Goal: Information Seeking & Learning: Check status

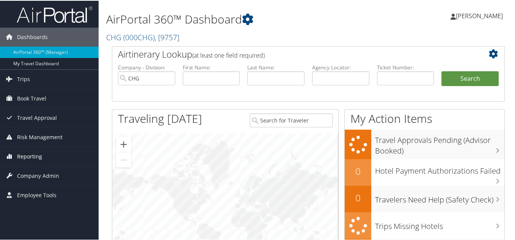
click at [33, 155] on span "Reporting" at bounding box center [29, 155] width 25 height 19
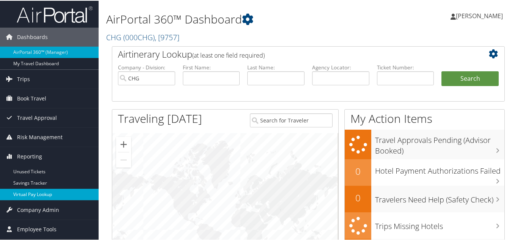
click at [33, 192] on link "Virtual Pay Lookup" at bounding box center [49, 193] width 99 height 11
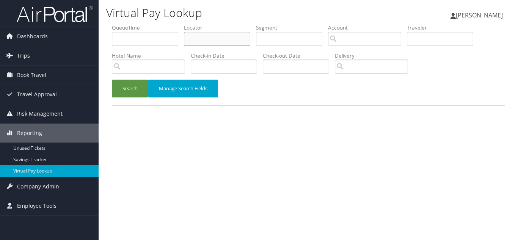
click at [229, 36] on input "text" at bounding box center [217, 39] width 66 height 14
paste input "JTNPHV"
type input "JTNPHV"
click at [112, 80] on button "Search" at bounding box center [130, 89] width 36 height 18
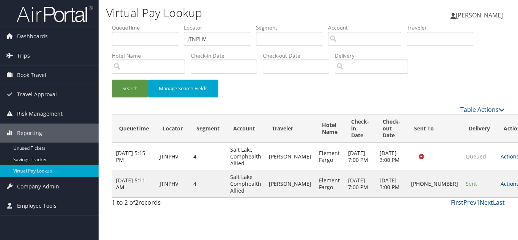
click at [518, 187] on icon at bounding box center [521, 183] width 5 height 5
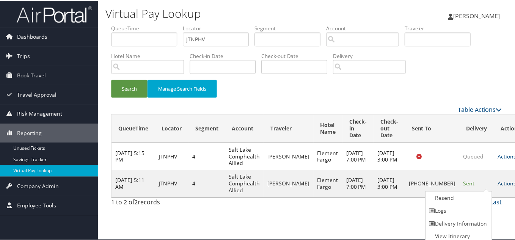
scroll to position [4, 0]
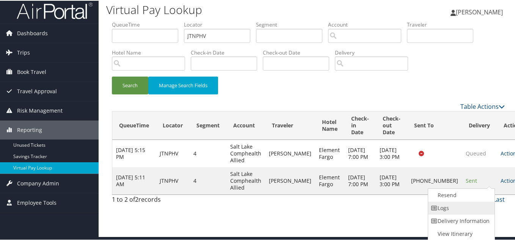
click at [453, 208] on link "Logs" at bounding box center [460, 207] width 65 height 13
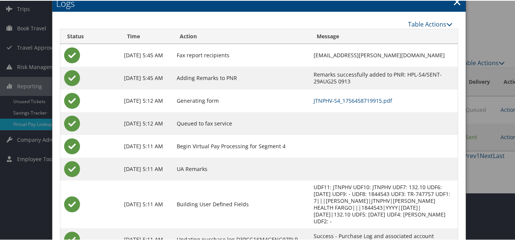
scroll to position [34, 0]
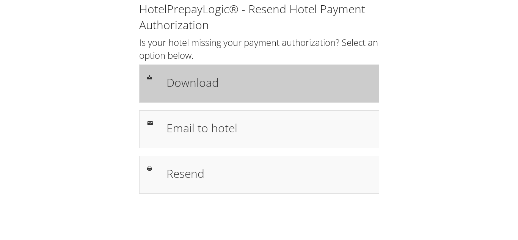
click at [204, 79] on h1 "Download" at bounding box center [269, 82] width 204 height 17
click at [197, 85] on h1 "Download" at bounding box center [269, 82] width 204 height 17
